Goal: Use online tool/utility: Utilize a website feature to perform a specific function

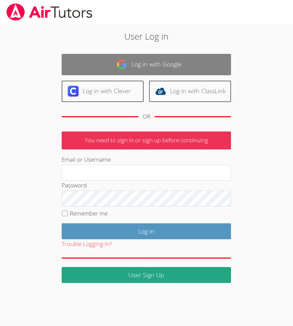
click at [139, 65] on link "Log in with Google" at bounding box center [146, 64] width 169 height 21
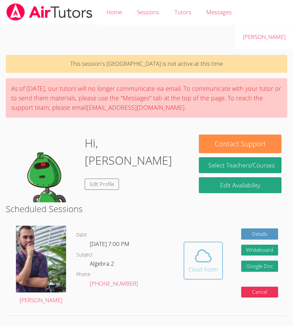
click at [200, 250] on icon at bounding box center [203, 256] width 16 height 12
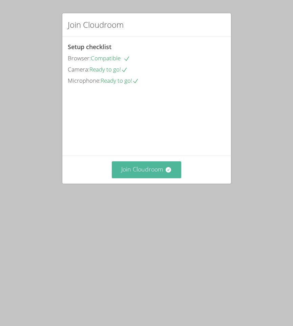
click at [141, 178] on button "Join Cloudroom" at bounding box center [146, 169] width 69 height 17
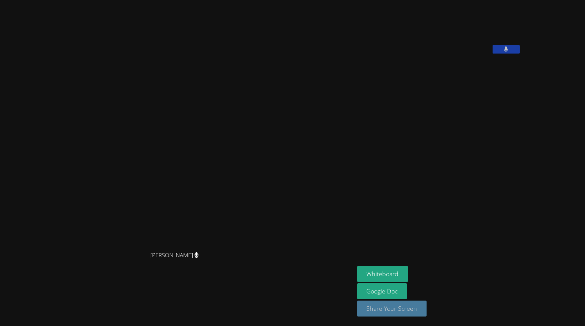
click at [293, 305] on button "Share Your Screen" at bounding box center [392, 308] width 70 height 16
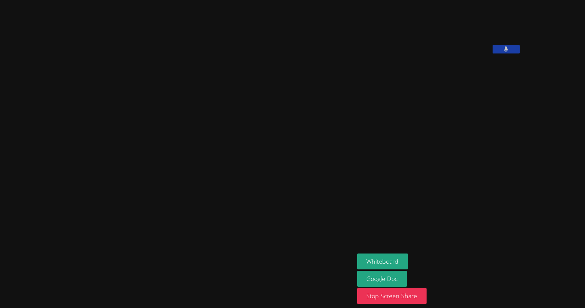
click at [293, 25] on div "[PERSON_NAME]" at bounding box center [177, 154] width 349 height 303
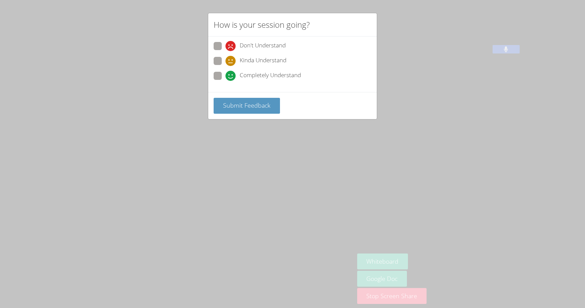
click at [226, 81] on span at bounding box center [226, 81] width 0 height 0
click at [226, 77] on input "Completely Understand" at bounding box center [229, 75] width 6 height 6
radio input "true"
click at [235, 102] on span "Submit Feedback" at bounding box center [246, 105] width 47 height 8
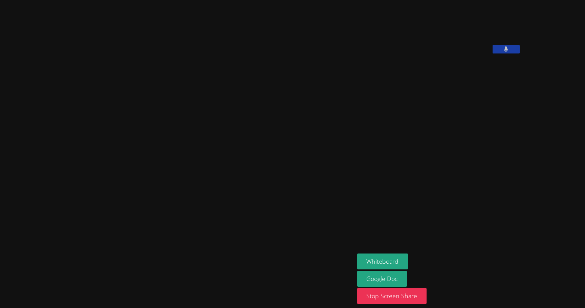
click at [228, 149] on video at bounding box center [177, 140] width 102 height 196
click at [293, 257] on button "Whiteboard" at bounding box center [382, 262] width 51 height 16
